Goal: Information Seeking & Learning: Learn about a topic

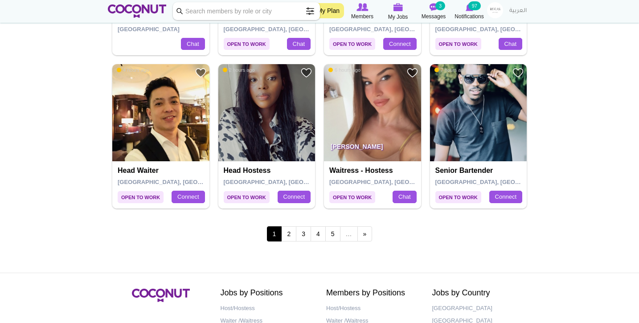
scroll to position [1520, 0]
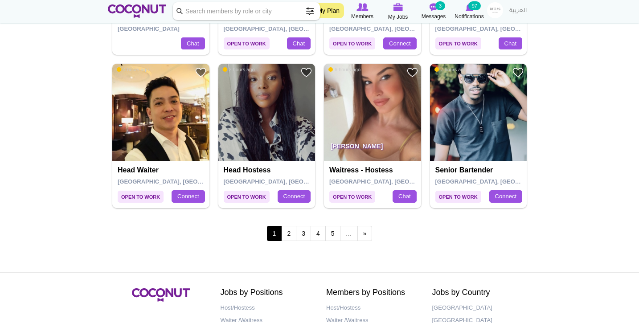
click at [354, 109] on img at bounding box center [372, 112] width 97 height 97
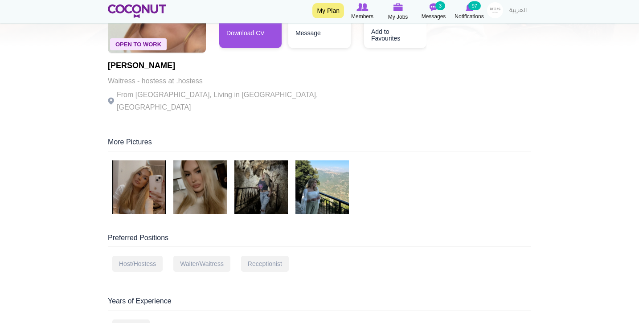
scroll to position [166, 0]
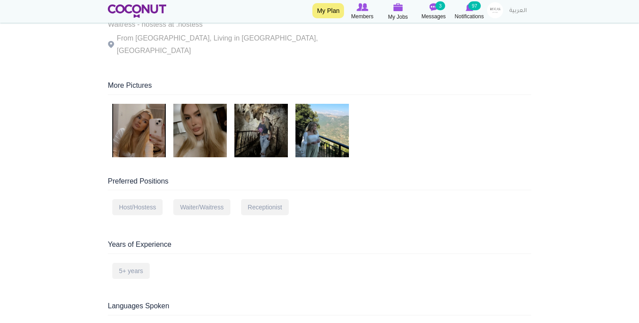
click at [163, 148] on img at bounding box center [139, 131] width 54 height 54
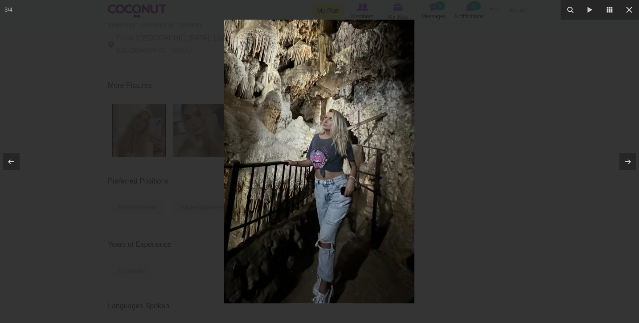
click at [143, 126] on div at bounding box center [319, 161] width 639 height 323
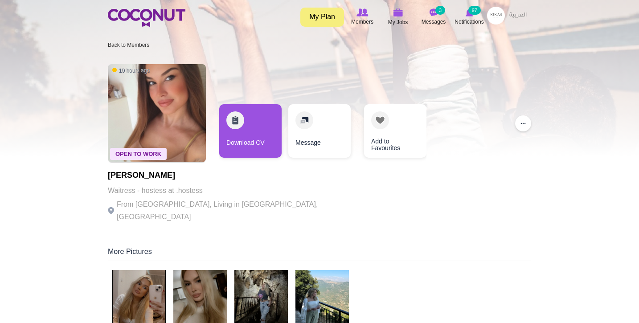
click at [150, 6] on div "Toggle navigation My Plan Members My Jobs Post a Job Messages 3 Notifications 9…" at bounding box center [319, 16] width 639 height 33
click at [148, 10] on img at bounding box center [147, 18] width 78 height 18
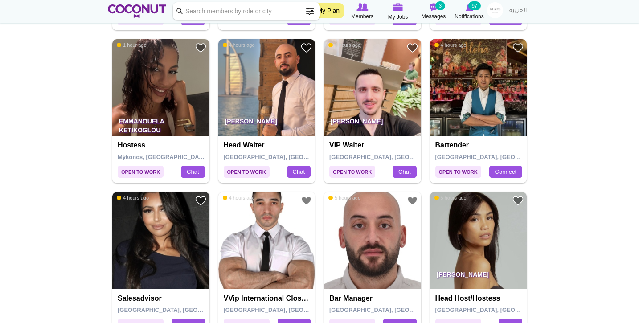
scroll to position [939, 0]
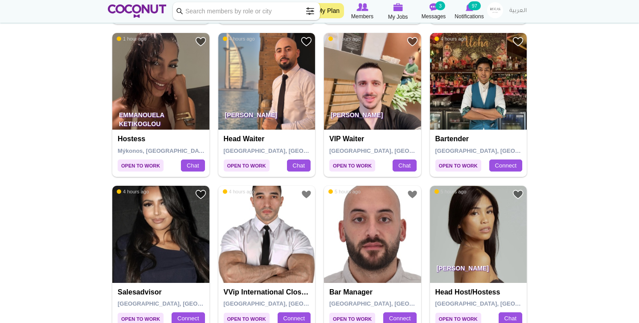
click at [354, 75] on img at bounding box center [372, 81] width 97 height 97
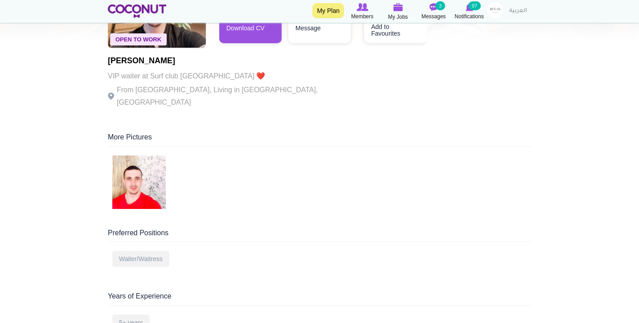
scroll to position [115, 0]
click at [159, 156] on img at bounding box center [139, 182] width 54 height 54
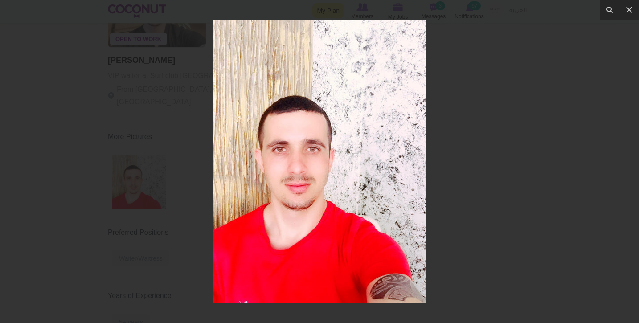
click at [124, 152] on div at bounding box center [319, 161] width 639 height 323
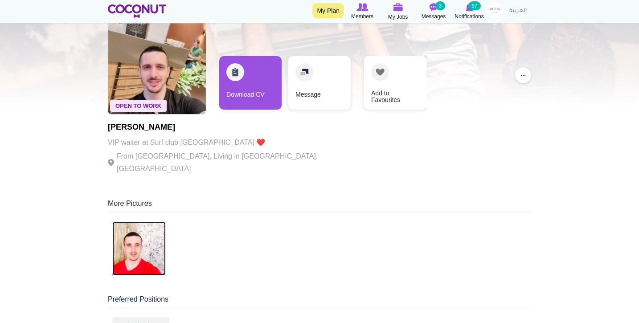
scroll to position [41, 0]
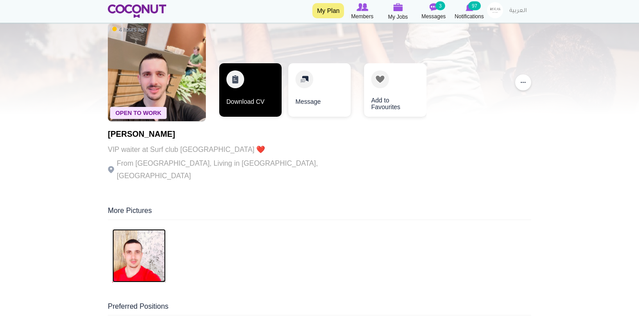
click at [254, 96] on link "Download CV" at bounding box center [250, 90] width 62 height 54
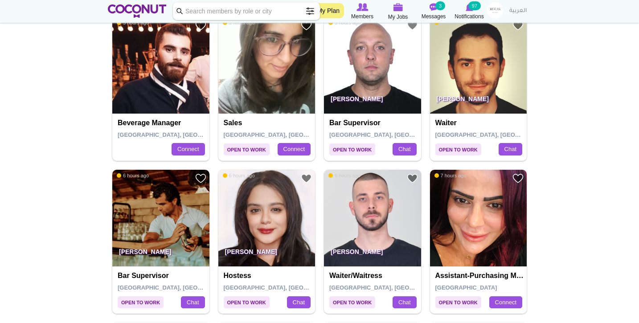
scroll to position [1264, 0]
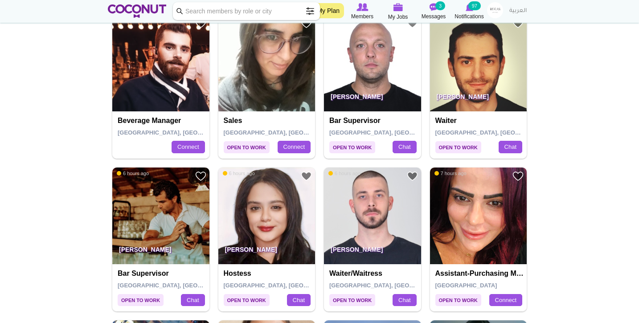
click at [316, 186] on div "Add to Favourites Open to Work 6 hours ago [PERSON_NAME] Hostess [GEOGRAPHIC_DA…" at bounding box center [267, 240] width 106 height 144
click at [350, 189] on img at bounding box center [372, 216] width 97 height 97
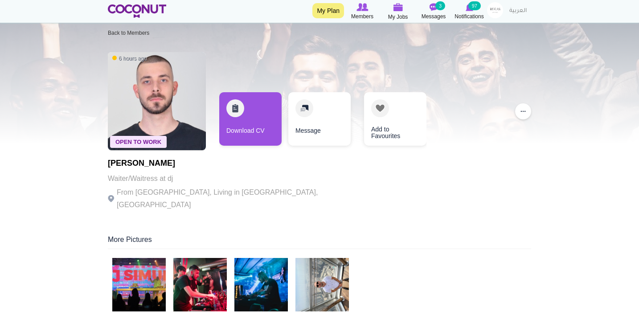
scroll to position [15, 0]
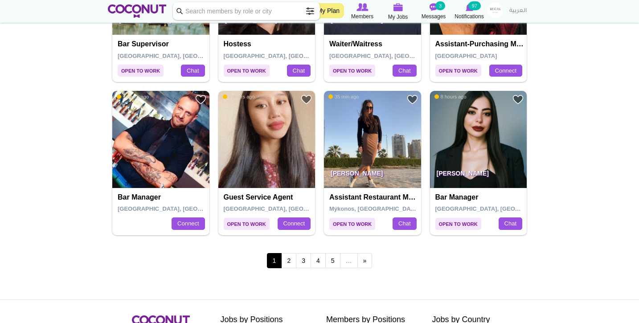
scroll to position [1495, 0]
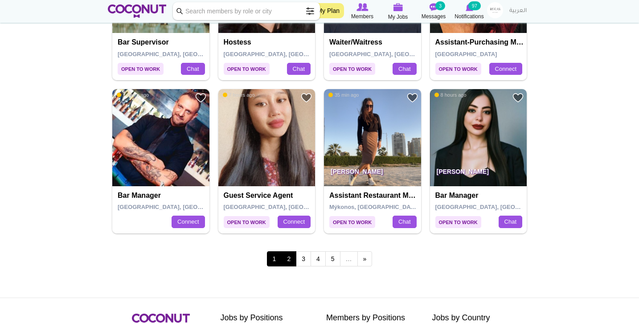
click at [289, 254] on link "2" at bounding box center [288, 258] width 15 height 15
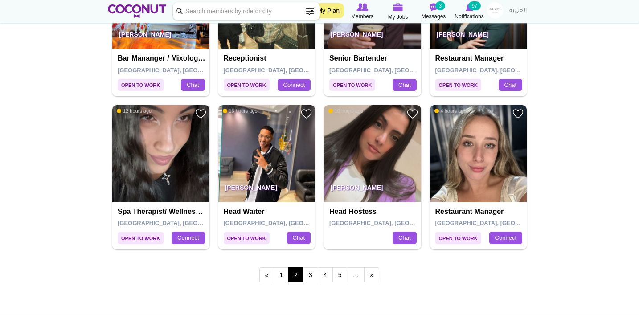
scroll to position [1479, 0]
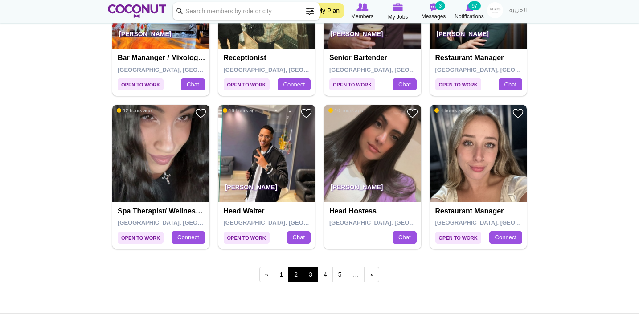
click at [309, 268] on link "3" at bounding box center [310, 274] width 15 height 15
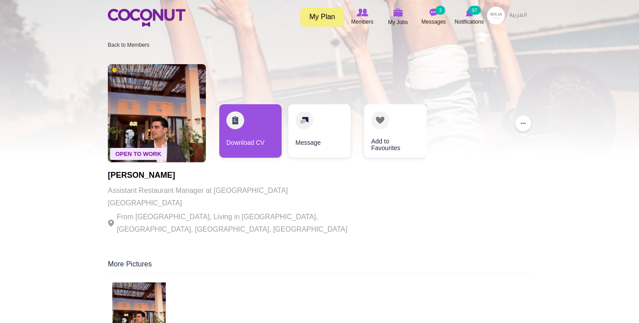
click at [138, 284] on img at bounding box center [139, 310] width 54 height 54
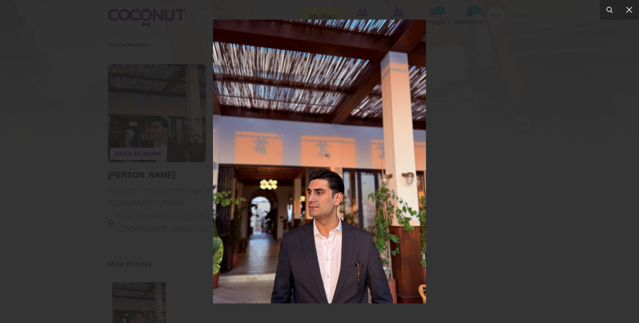
click at [56, 172] on div at bounding box center [319, 161] width 639 height 323
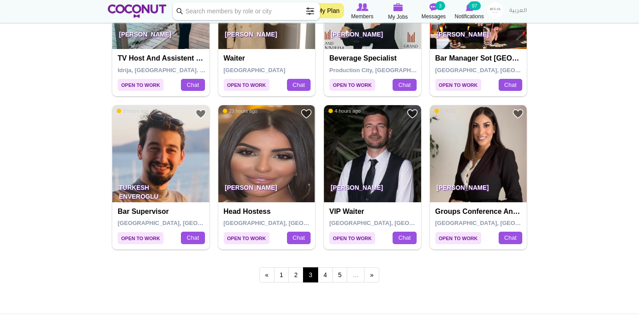
scroll to position [1479, 0]
click at [329, 273] on link "4" at bounding box center [325, 275] width 15 height 15
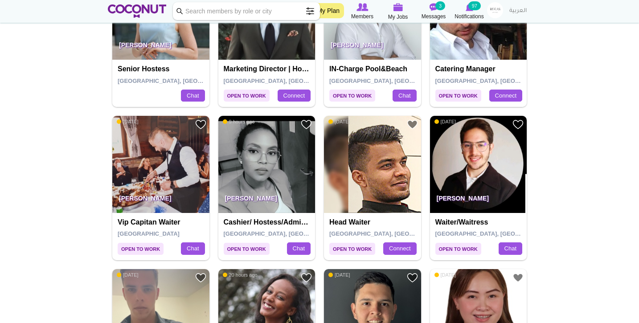
scroll to position [244, 0]
